Goal: Task Accomplishment & Management: Use online tool/utility

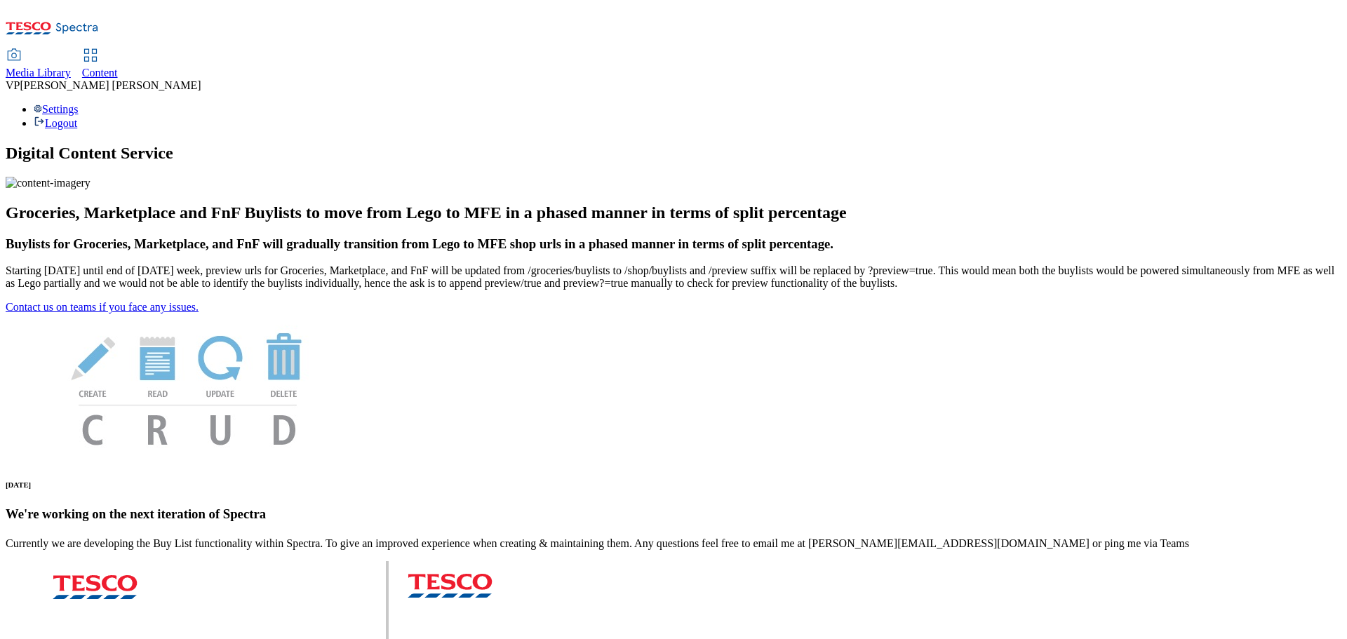
click at [71, 67] on span "Media Library" at bounding box center [38, 73] width 65 height 12
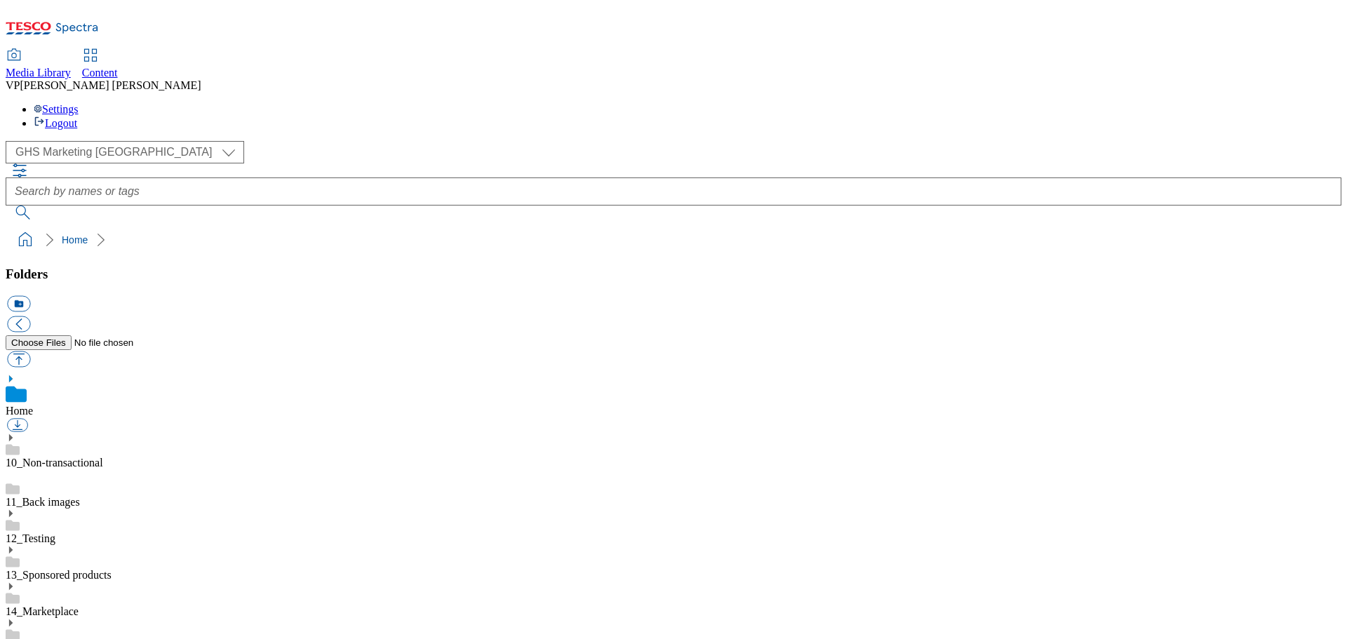
scroll to position [2, 0]
click at [118, 67] on span "Content" at bounding box center [100, 73] width 36 height 12
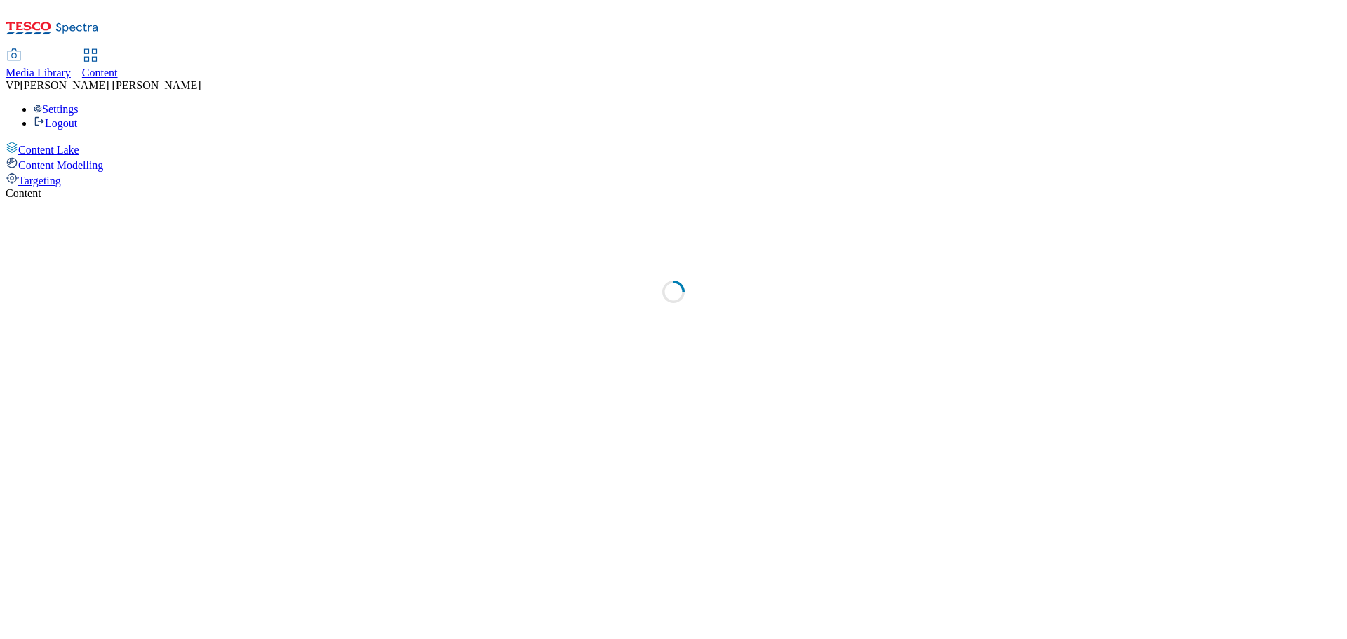
select select "ghs-uk"
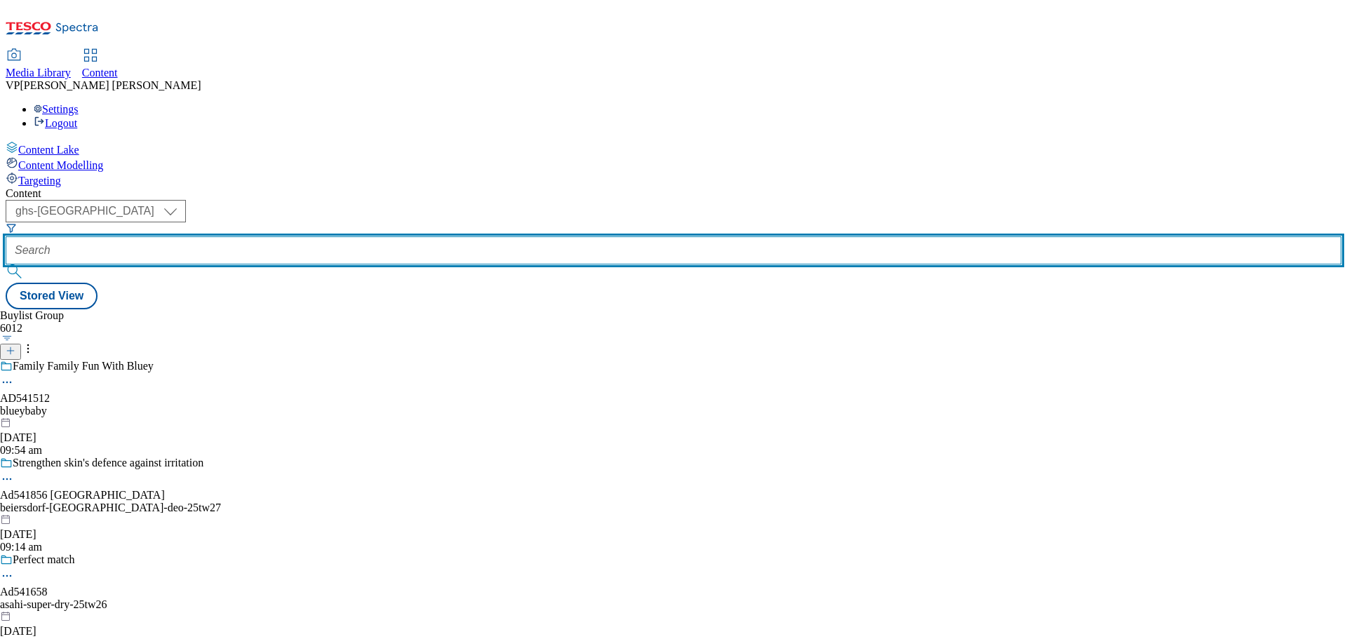
click at [337, 236] on input "text" at bounding box center [674, 250] width 1336 height 28
paste input "541659"
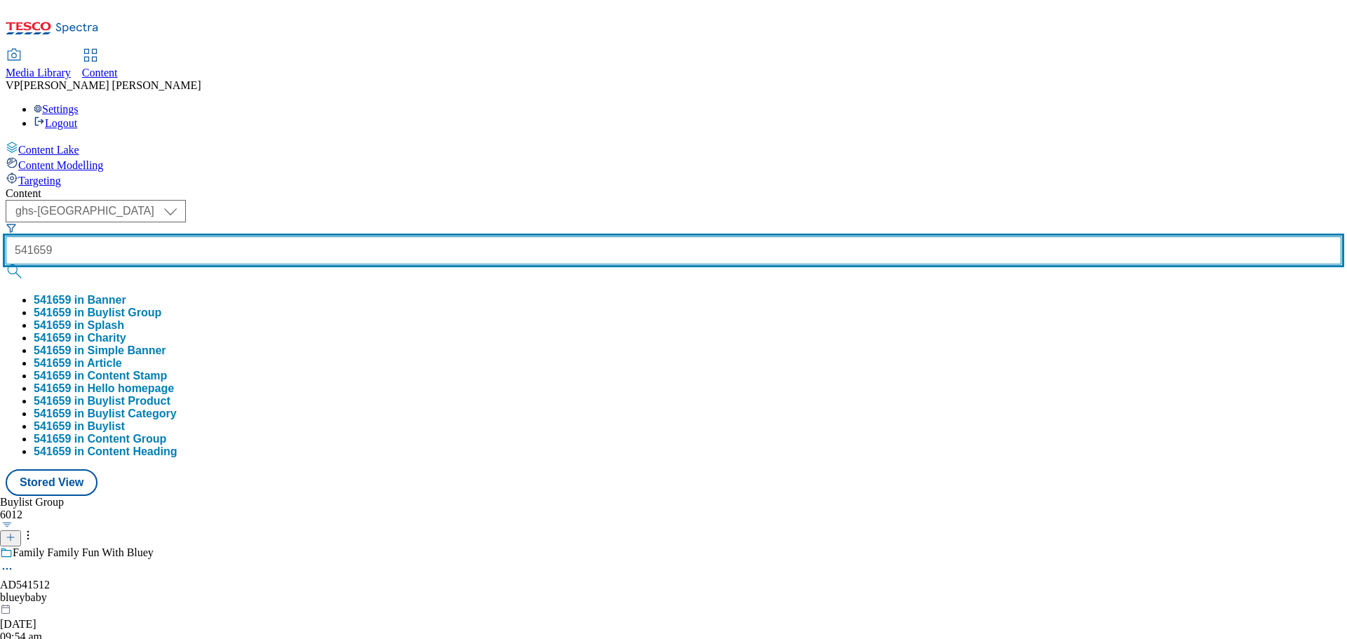
type input "541659"
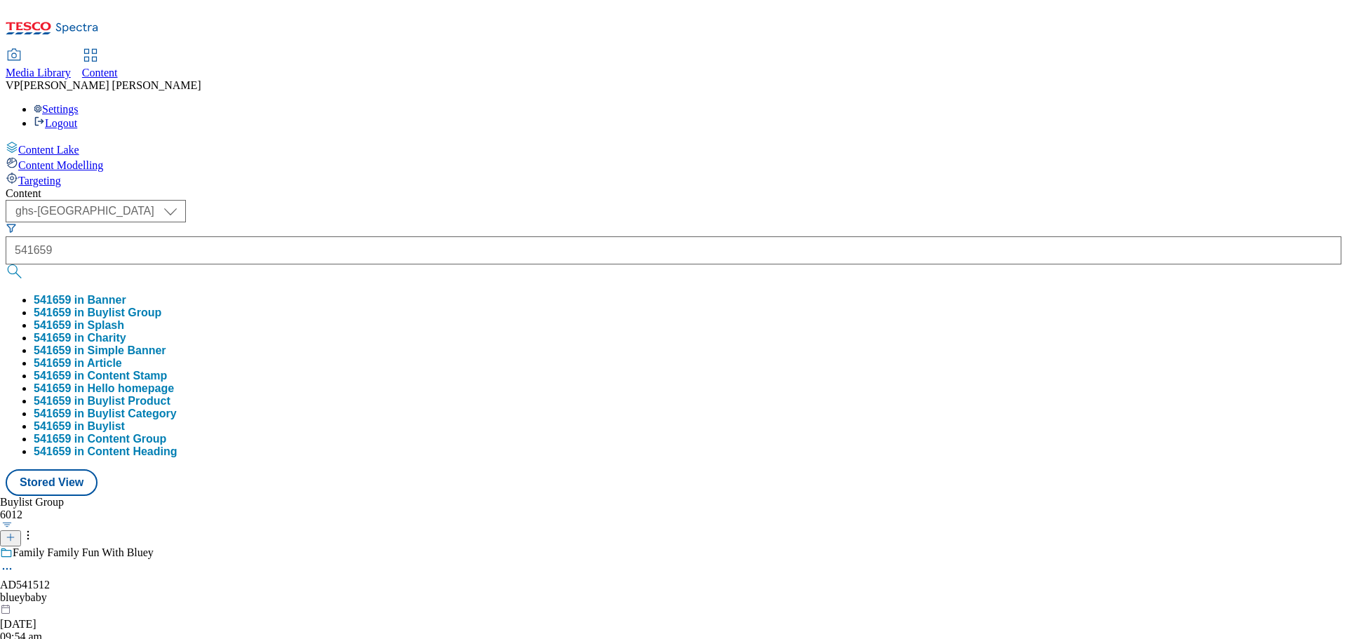
click at [25, 265] on button "submit" at bounding box center [16, 272] width 20 height 14
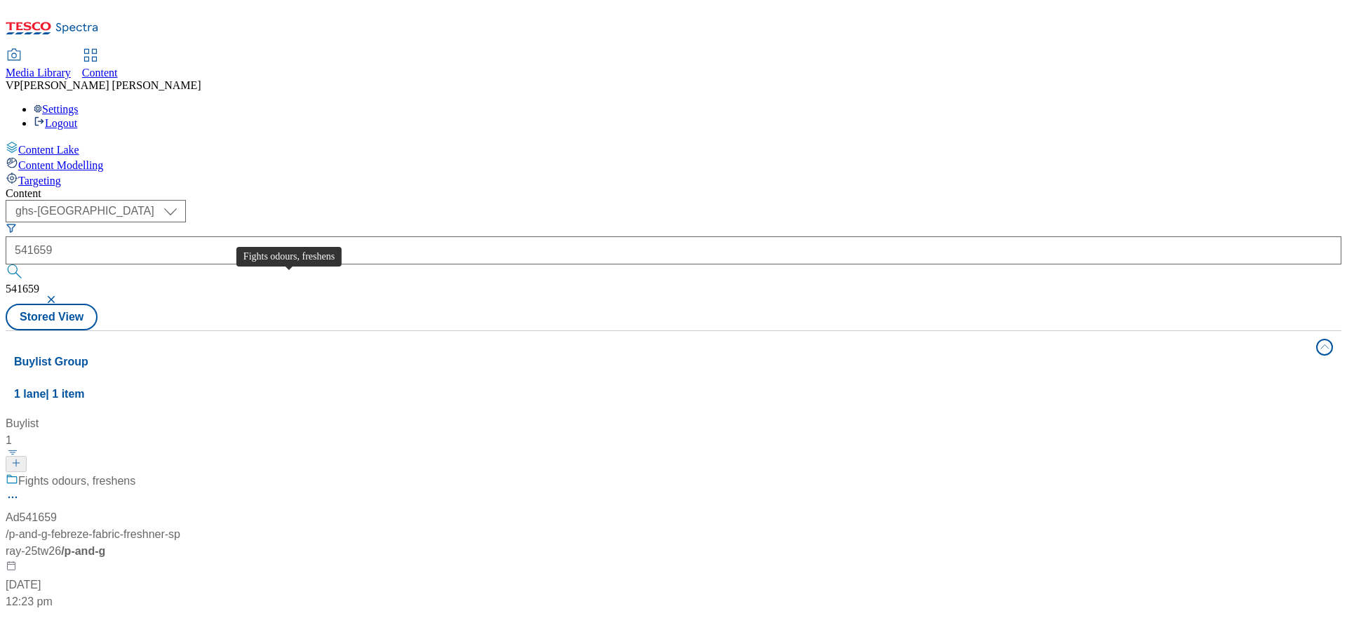
click at [135, 473] on div "Fights odours, freshens" at bounding box center [76, 481] width 117 height 17
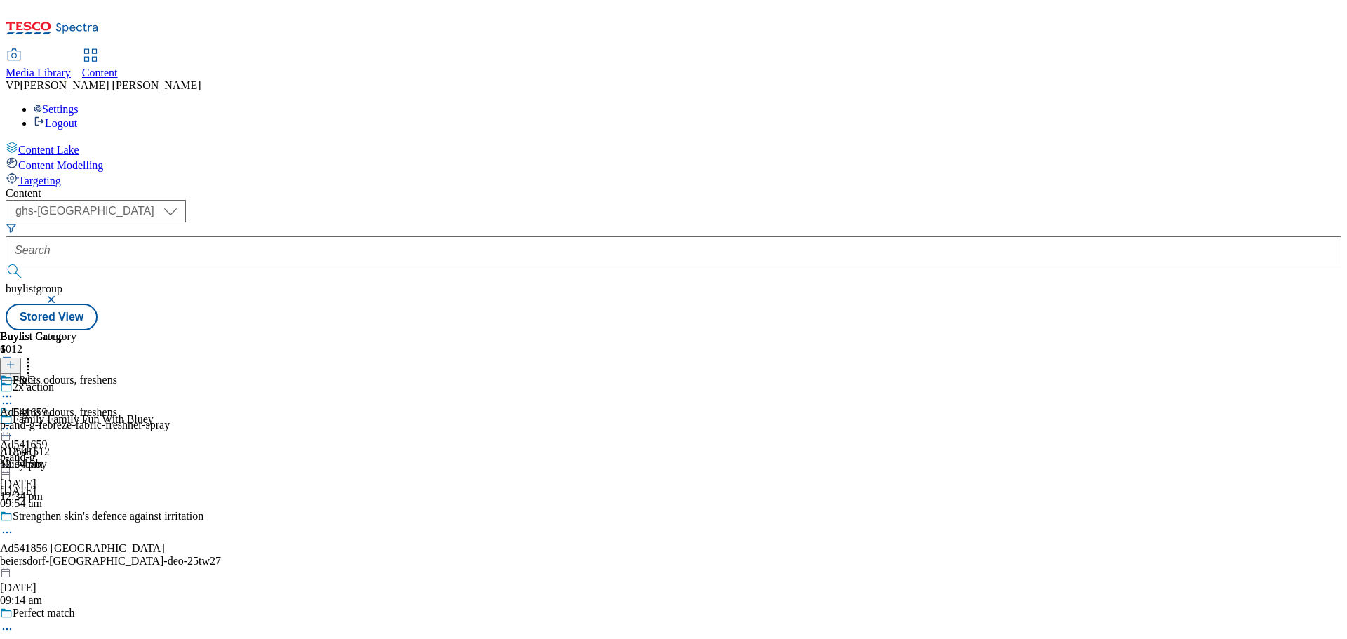
click at [170, 374] on div "P&G" at bounding box center [85, 390] width 170 height 32
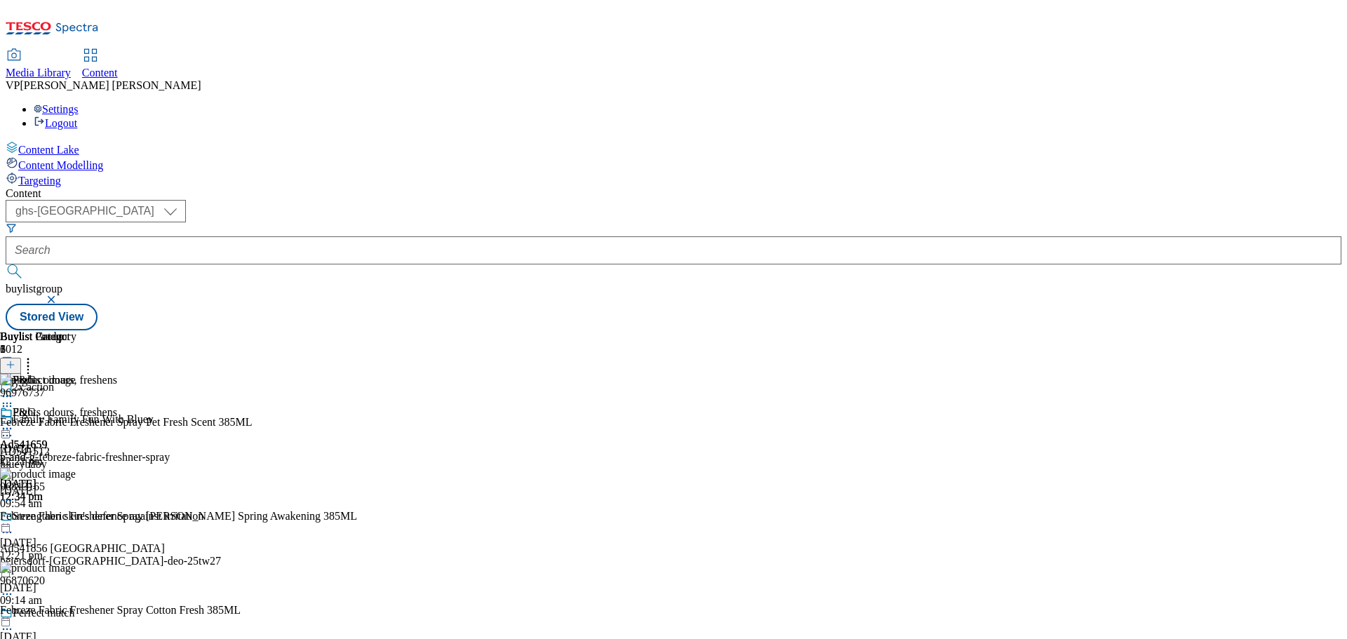
click at [14, 422] on icon at bounding box center [7, 429] width 14 height 14
click at [88, 582] on span "Un-publish" at bounding box center [66, 587] width 45 height 11
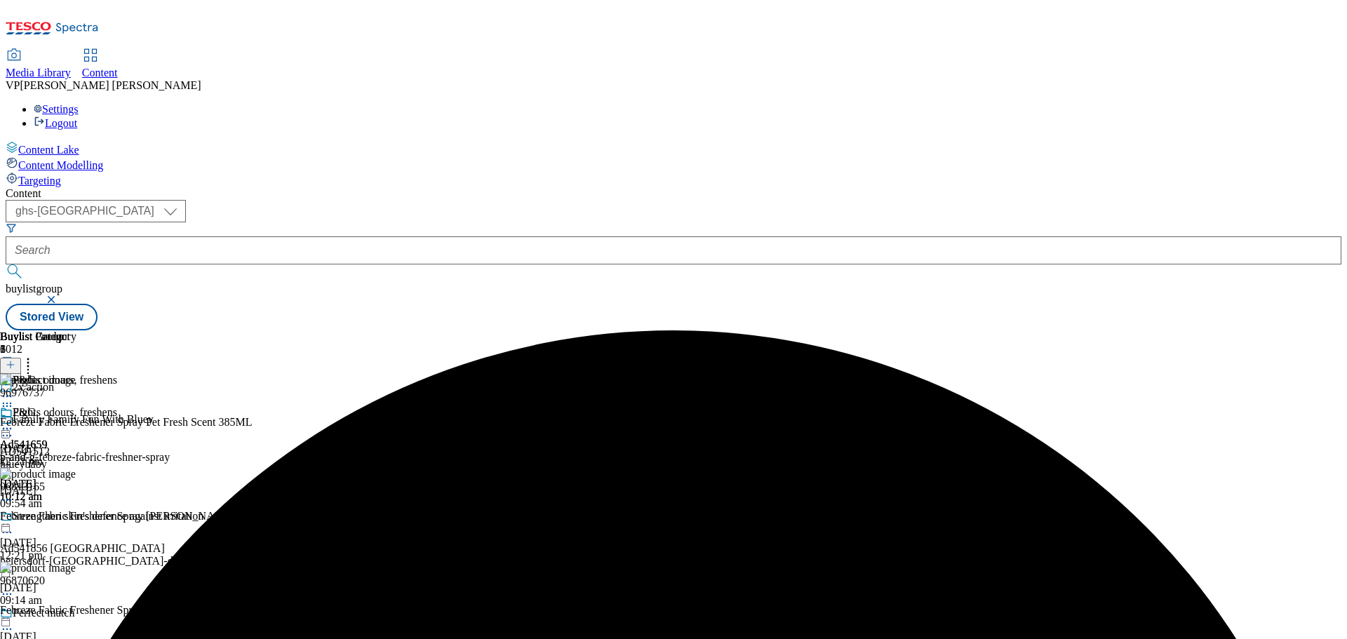
click at [14, 422] on icon at bounding box center [7, 429] width 14 height 14
click at [91, 534] on span "Un-preview" at bounding box center [67, 539] width 47 height 11
click at [35, 356] on icon at bounding box center [28, 363] width 14 height 14
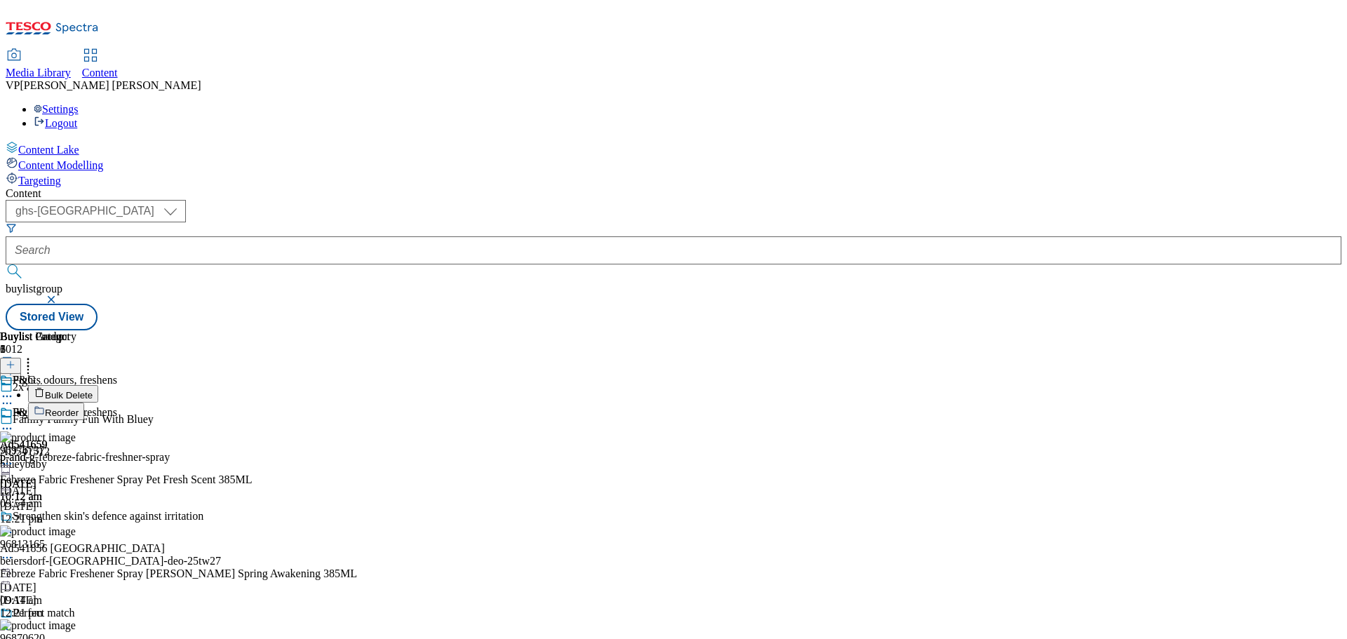
click at [93, 390] on span "Bulk Delete" at bounding box center [69, 395] width 48 height 11
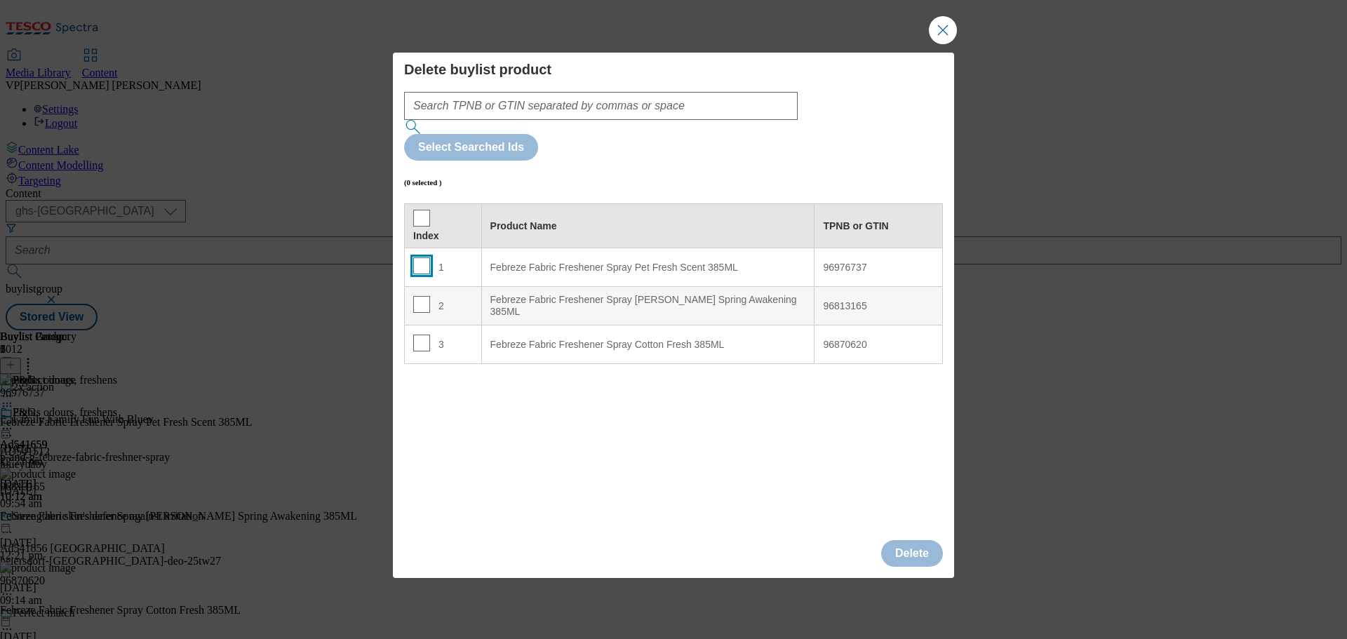
drag, startPoint x: 415, startPoint y: 226, endPoint x: 419, endPoint y: 237, distance: 12.0
click at [416, 258] on input "Modal" at bounding box center [421, 266] width 17 height 17
checkbox input "true"
click at [415, 296] on input "Modal" at bounding box center [421, 304] width 17 height 17
checkbox input "true"
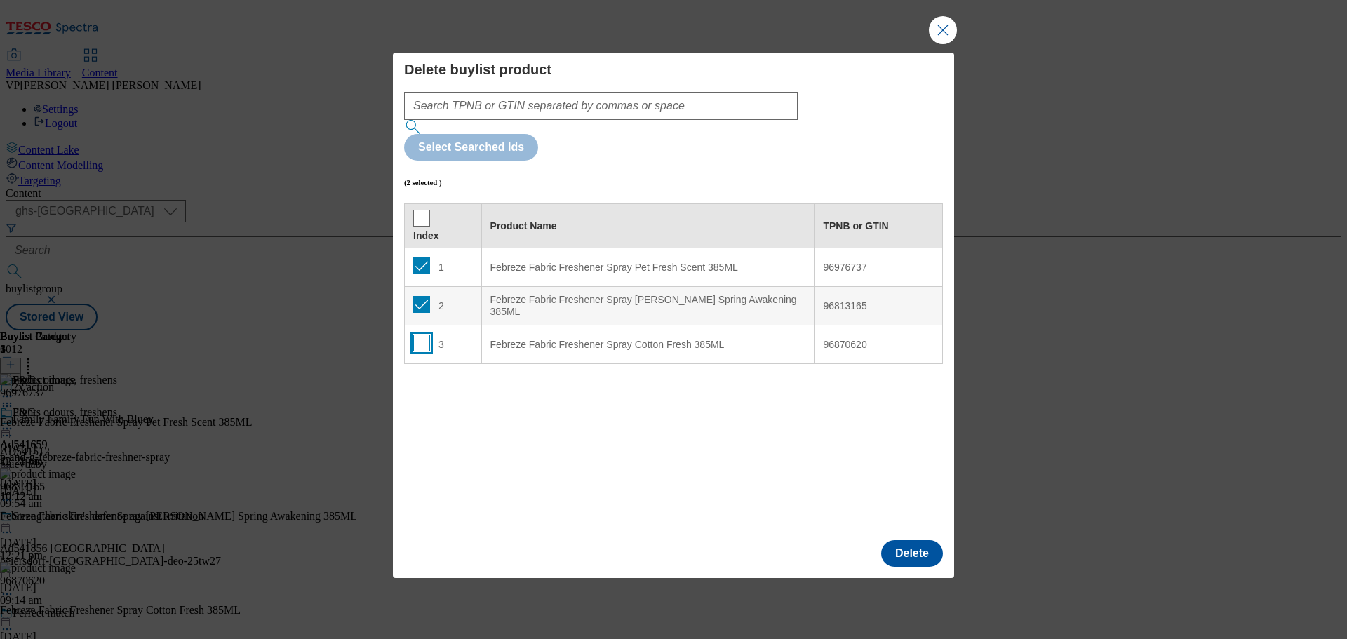
click at [423, 335] on input "Modal" at bounding box center [421, 343] width 17 height 17
checkbox input "true"
click at [913, 540] on button "Delete" at bounding box center [912, 553] width 62 height 27
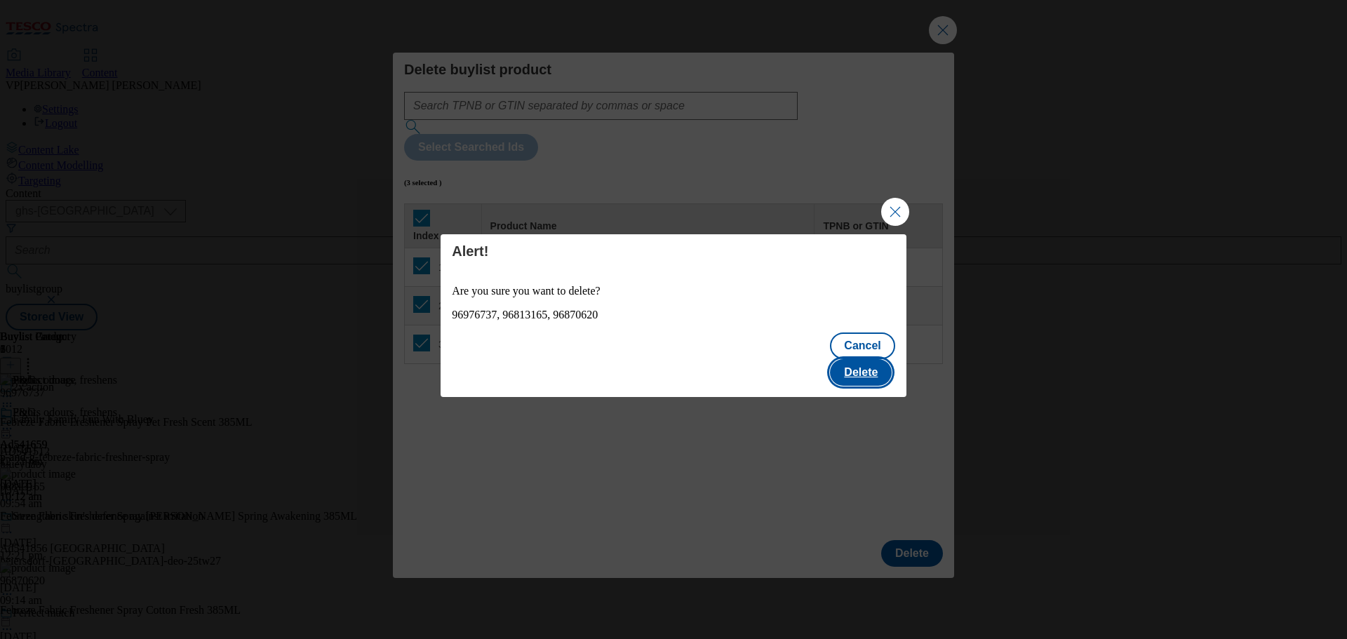
click at [872, 359] on button "Delete" at bounding box center [861, 372] width 62 height 27
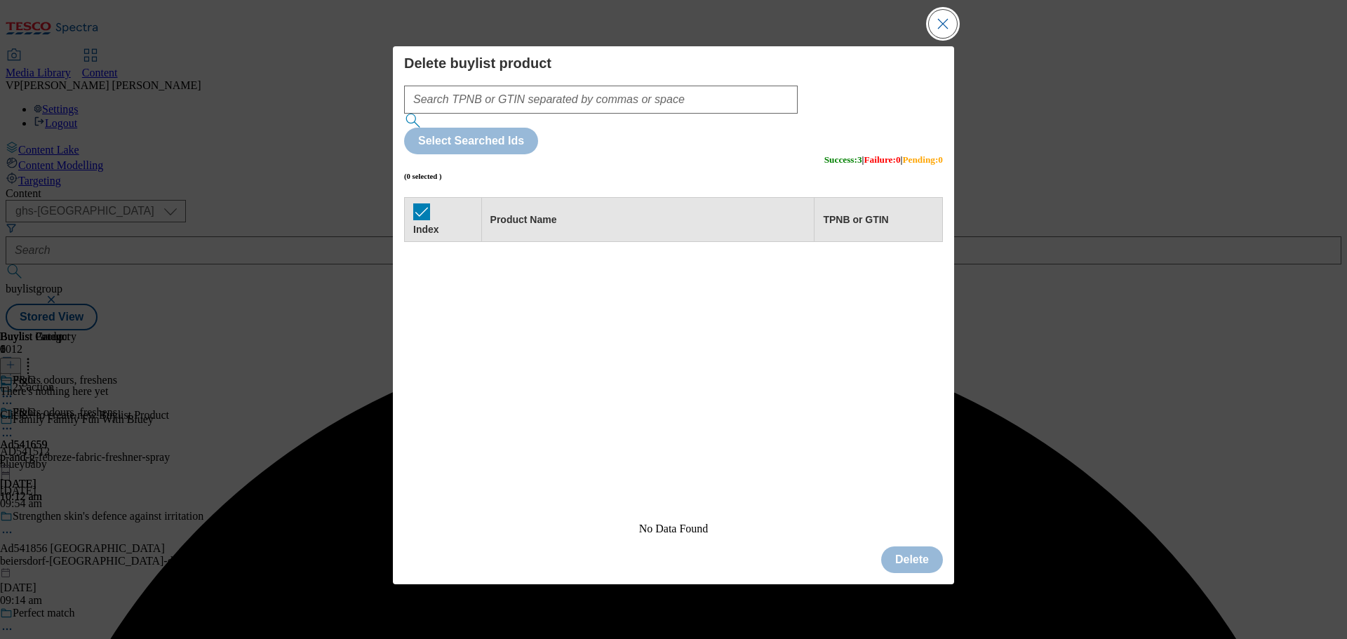
click at [947, 38] on button "Close Modal" at bounding box center [943, 24] width 28 height 28
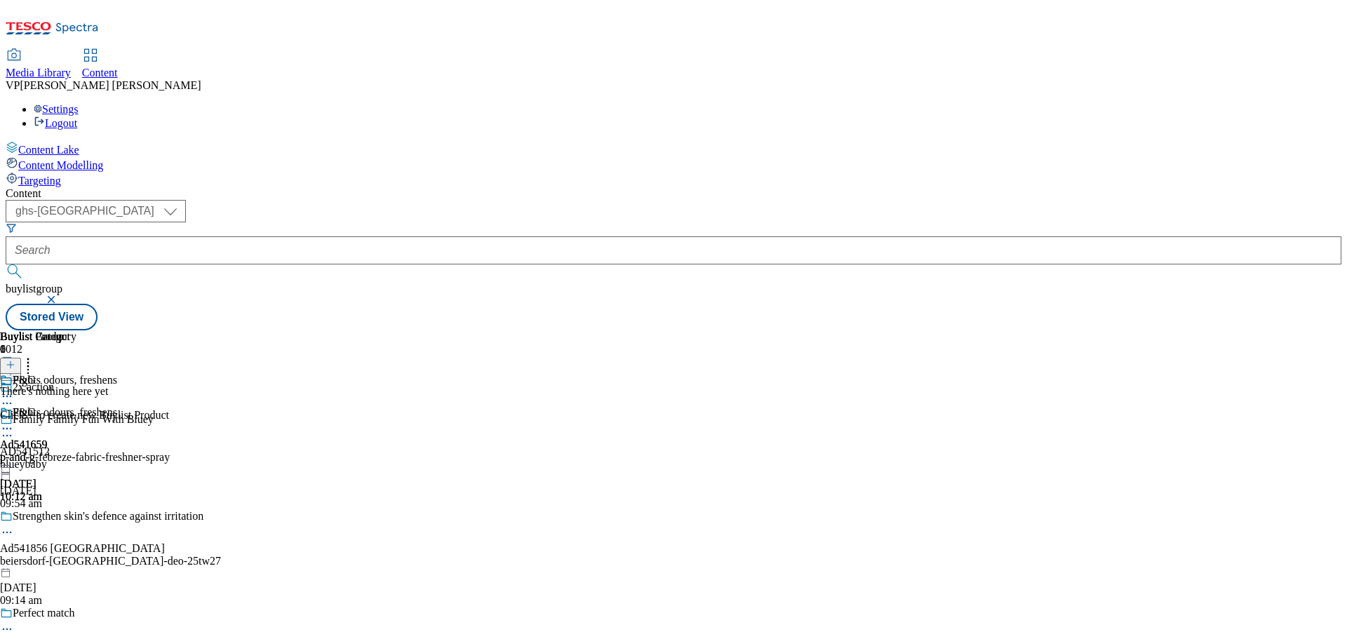
click at [15, 360] on icon at bounding box center [11, 365] width 10 height 10
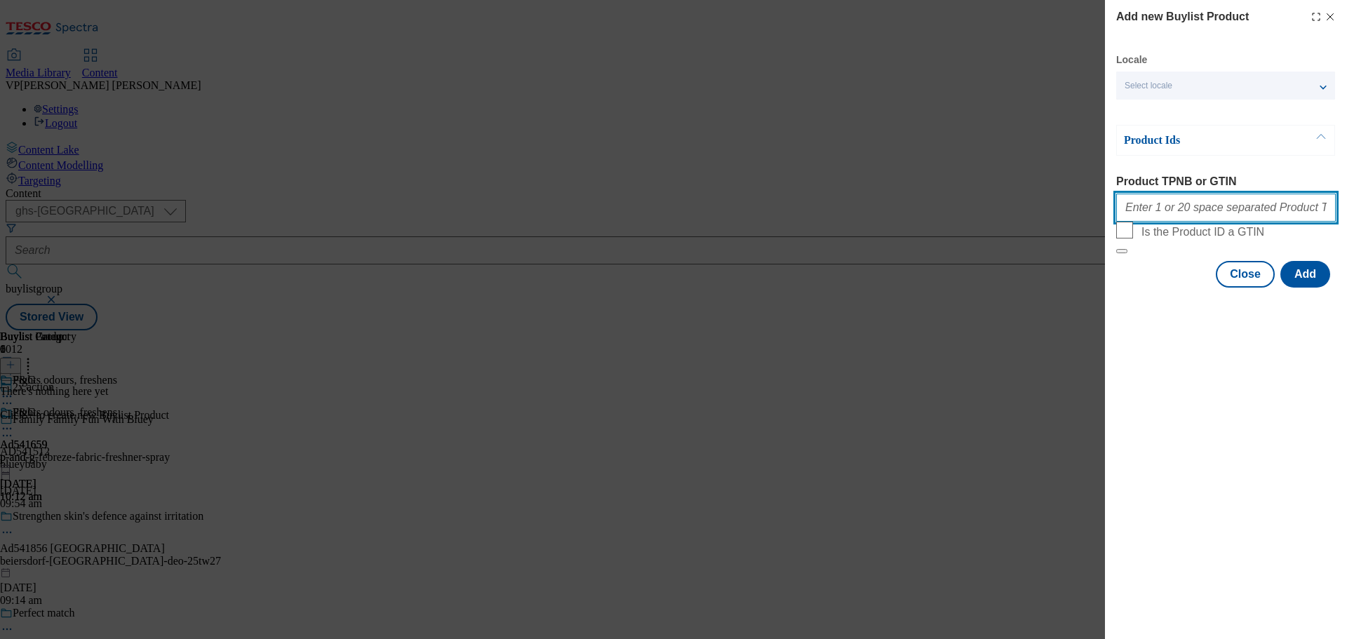
click at [1173, 212] on input "Product TPNB or GTIN" at bounding box center [1226, 208] width 220 height 28
paste input "96813165"
paste input "96976737"
paste input "96870620"
type input "96813165 96976737 96870620"
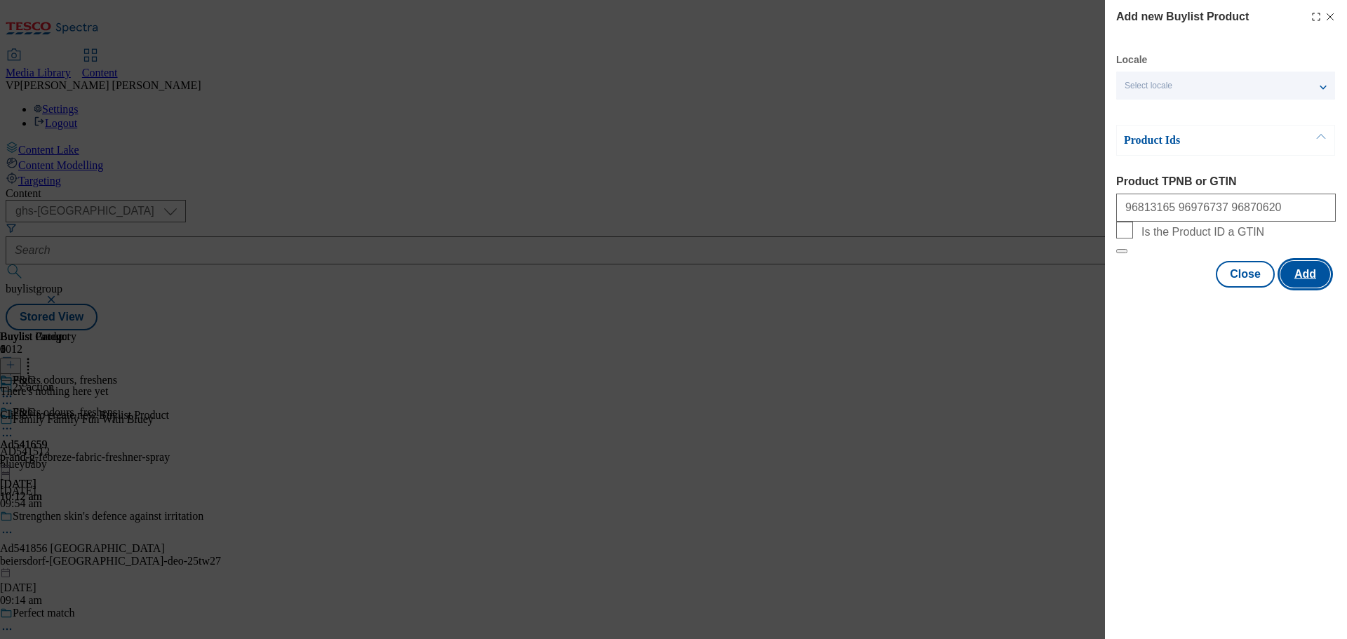
click at [1305, 288] on button "Add" at bounding box center [1306, 274] width 50 height 27
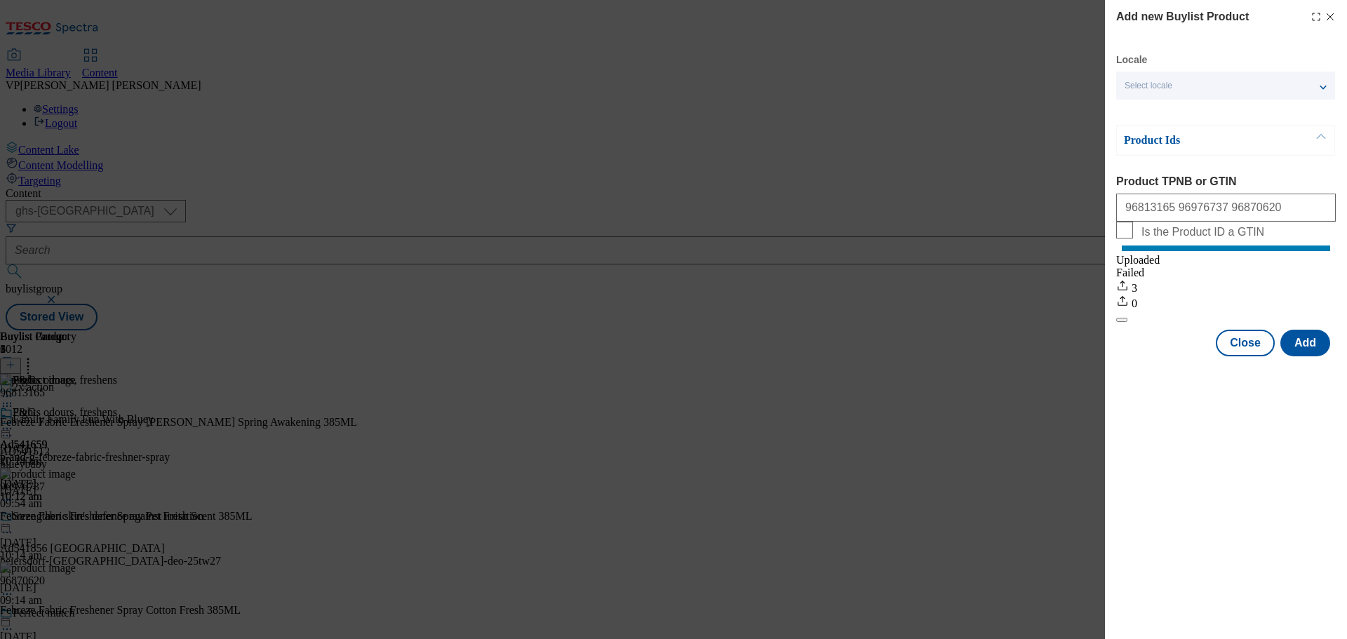
click at [1334, 15] on icon "Modal" at bounding box center [1330, 16] width 11 height 11
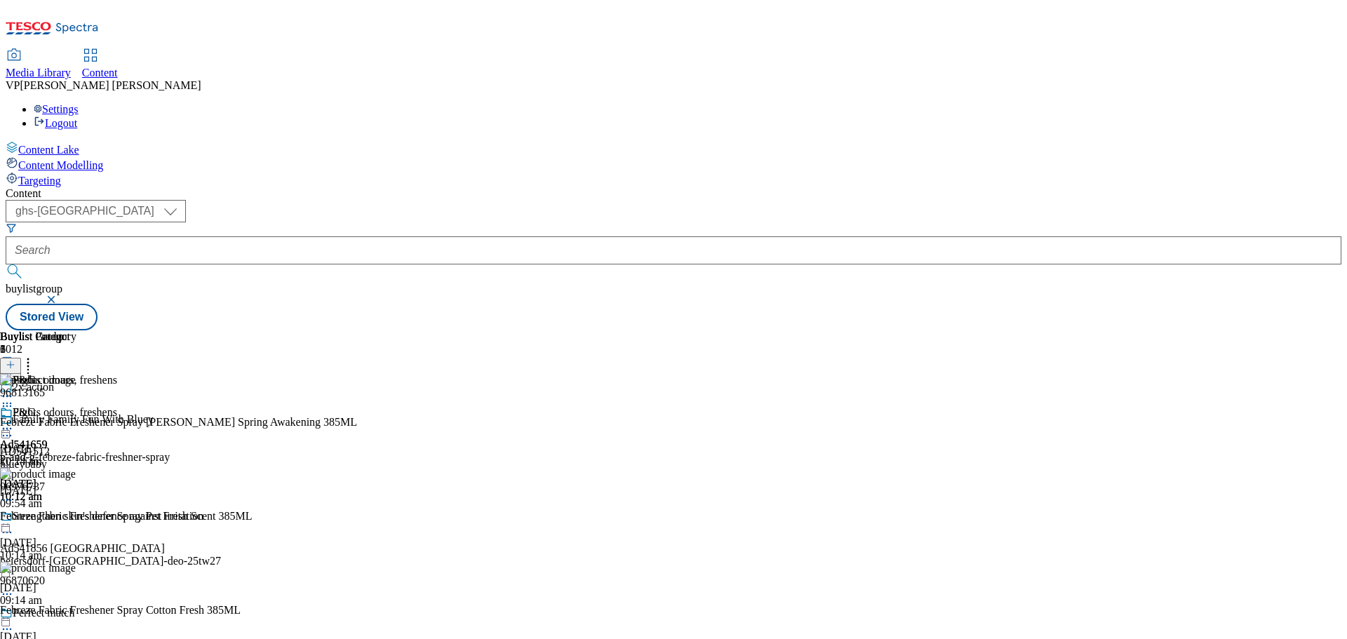
click at [14, 422] on icon at bounding box center [7, 429] width 14 height 14
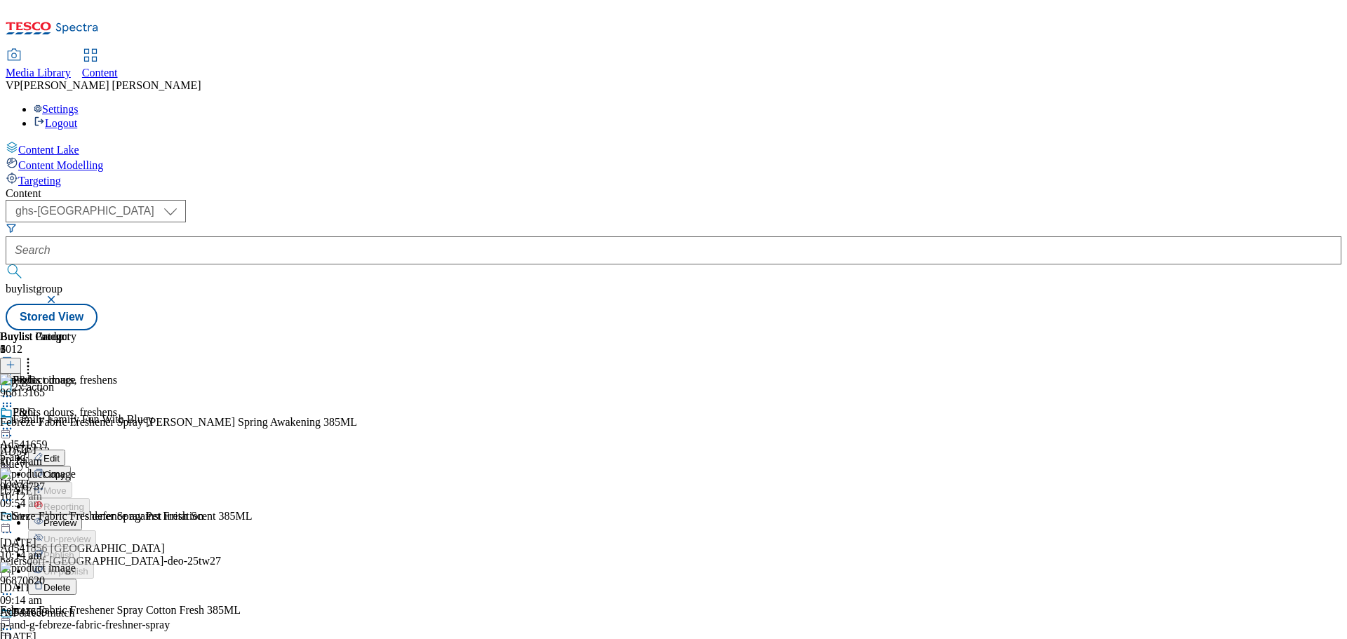
click at [76, 518] on span "Preview" at bounding box center [60, 523] width 33 height 11
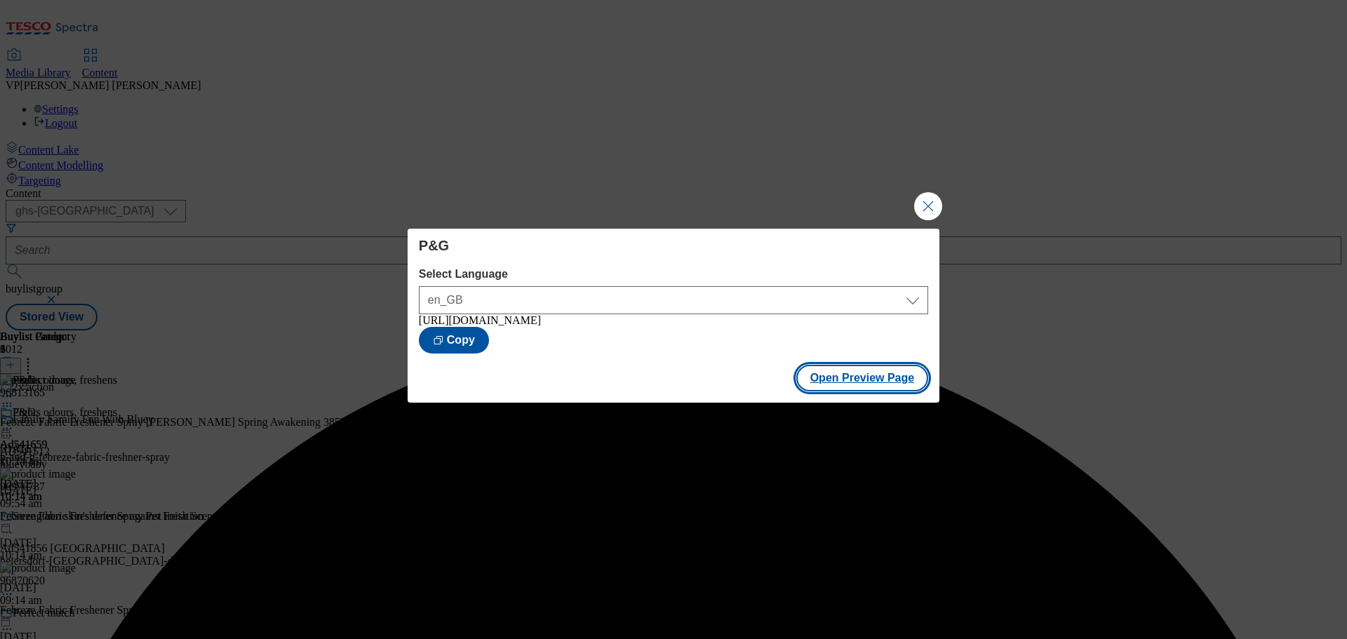
click at [850, 385] on button "Open Preview Page" at bounding box center [862, 378] width 133 height 27
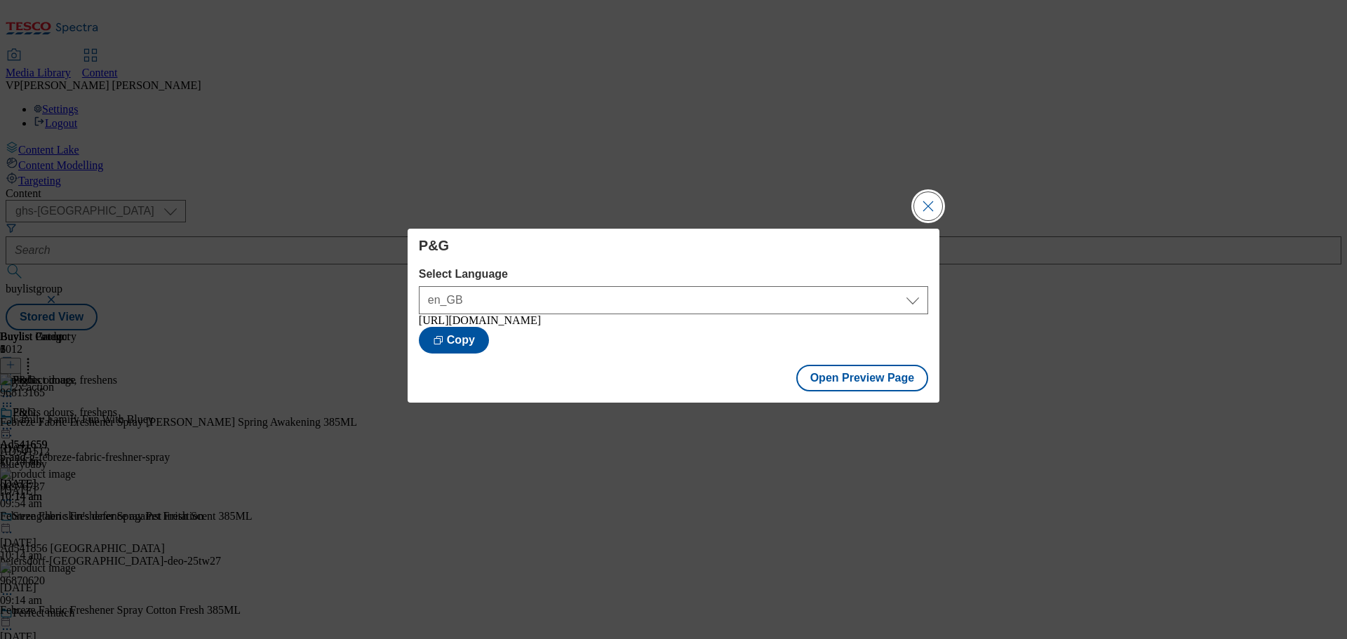
click at [926, 201] on button "Close Modal" at bounding box center [928, 206] width 28 height 28
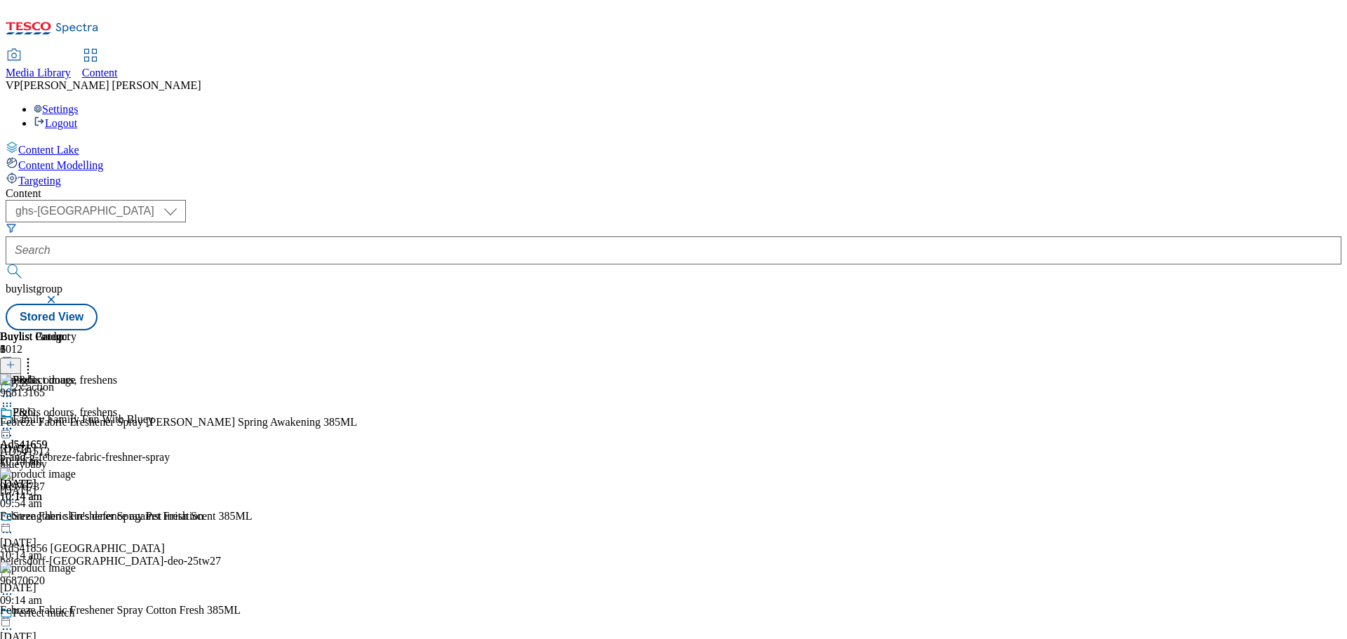
click at [14, 422] on icon at bounding box center [7, 429] width 14 height 14
click at [74, 566] on span "Publish" at bounding box center [59, 571] width 31 height 11
